Goal: Find contact information: Find contact information

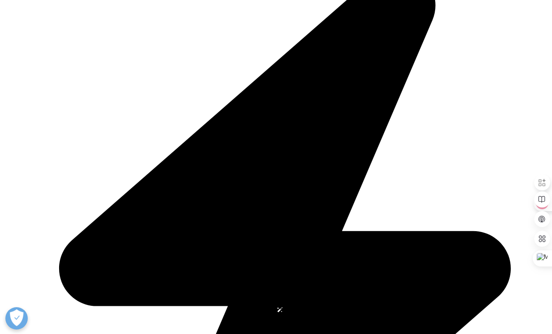
scroll to position [262, 0]
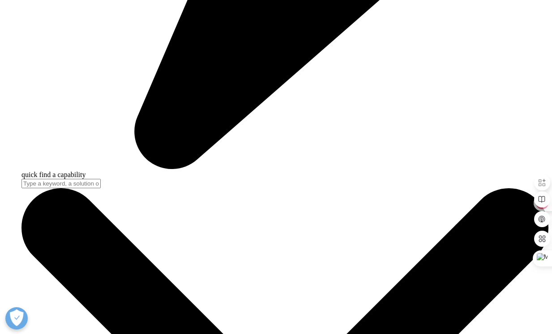
scroll to position [2292, 0]
